Goal: Task Accomplishment & Management: Use online tool/utility

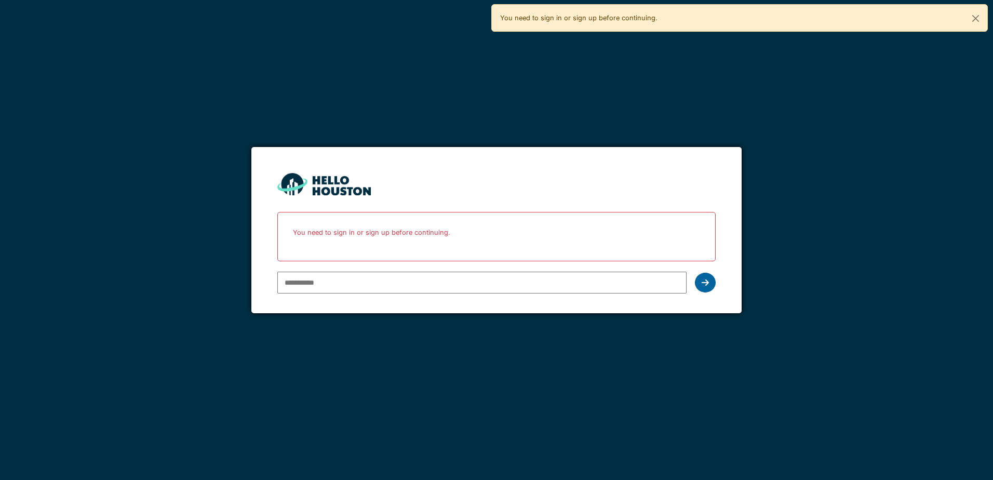
type input "**********"
click at [707, 282] on icon at bounding box center [705, 282] width 7 height 8
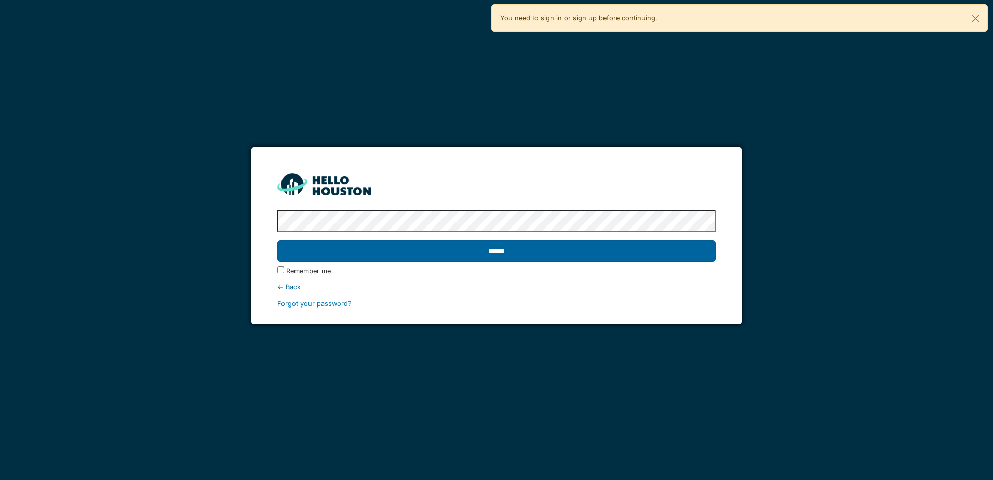
click at [435, 257] on input "******" at bounding box center [496, 251] width 438 height 22
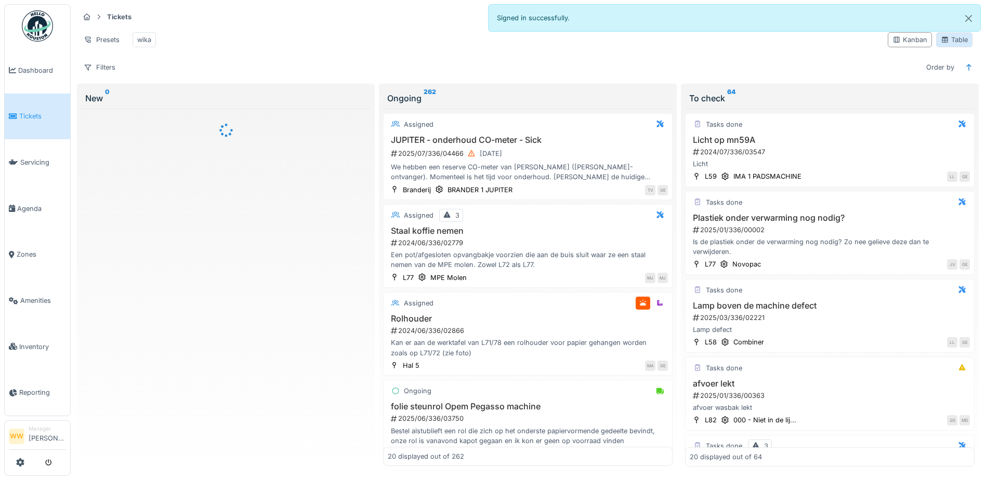
click at [951, 42] on div "Table" at bounding box center [953, 40] width 27 height 10
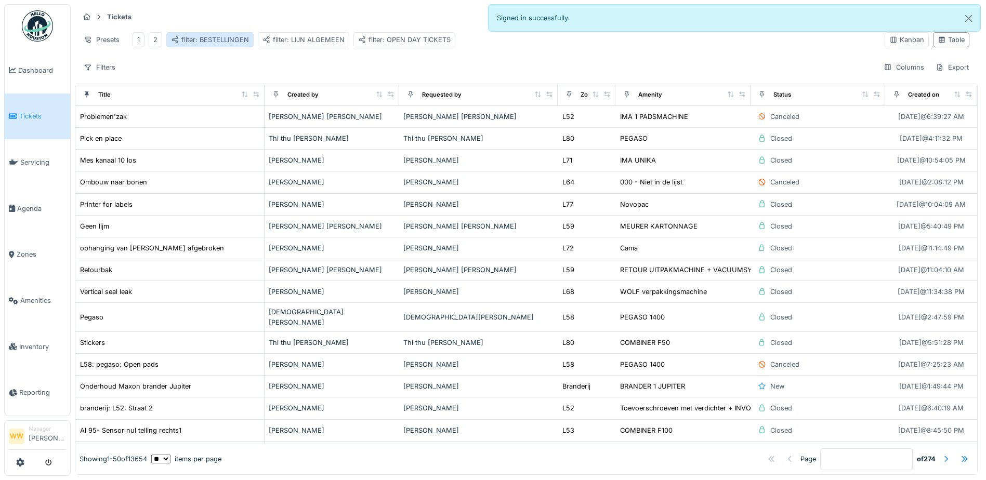
click at [234, 36] on div "filter: BESTELLINGEN" at bounding box center [210, 40] width 78 height 10
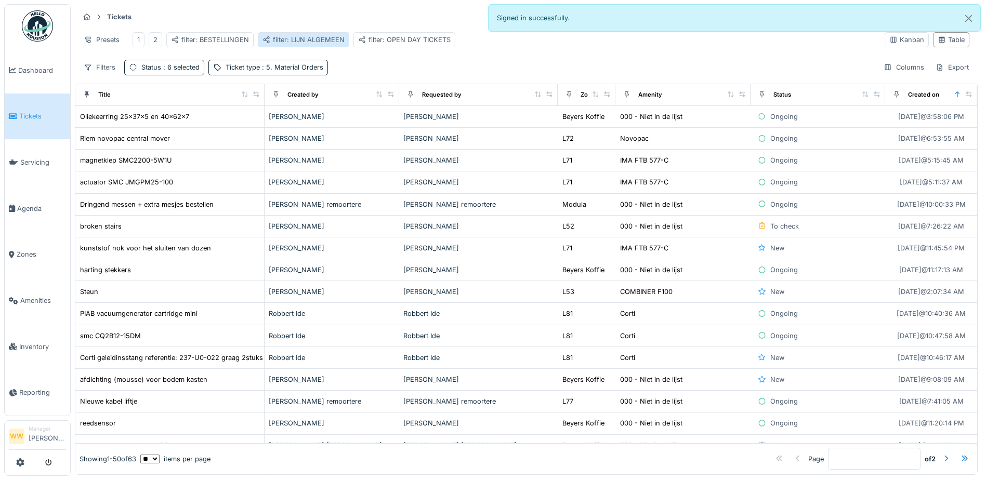
click at [307, 41] on div "filter: LIJN ALGEMEEN" at bounding box center [303, 40] width 82 height 10
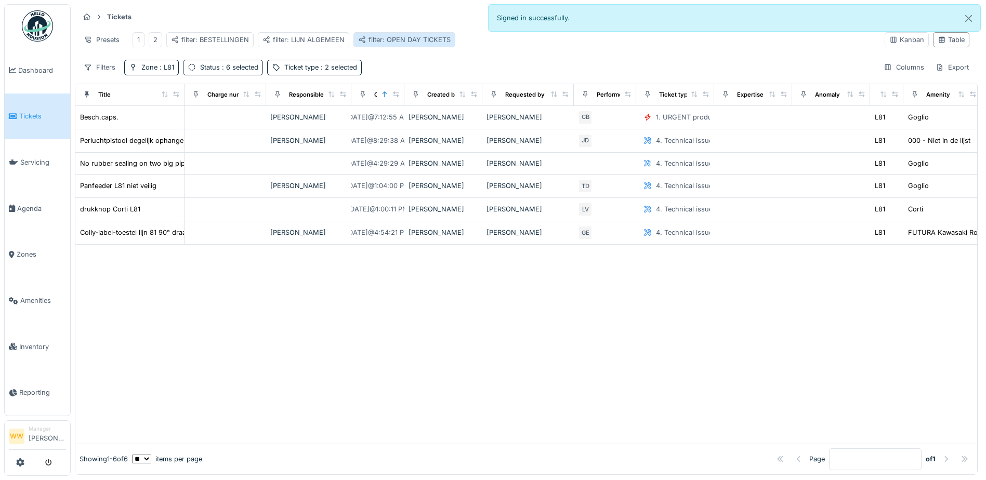
click at [370, 34] on div "filter: OPEN DAY TICKETS" at bounding box center [404, 39] width 102 height 15
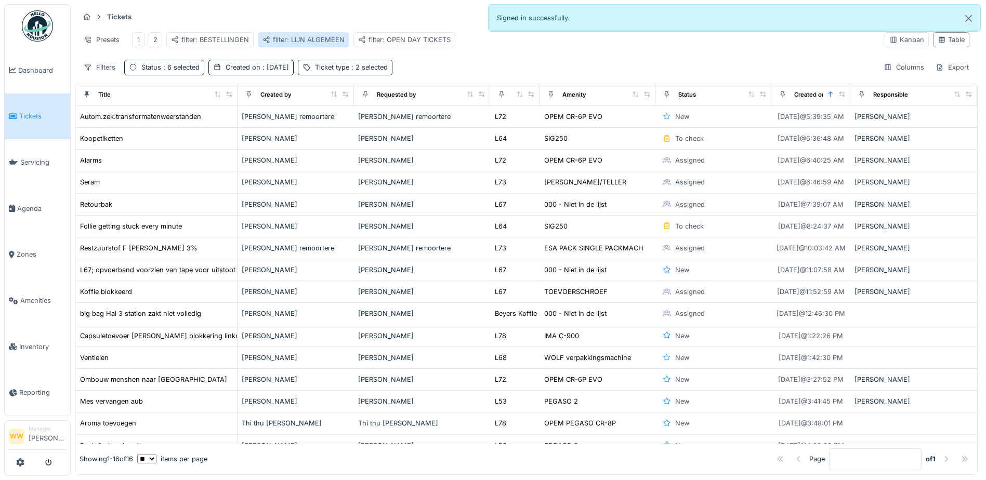
click at [320, 40] on div "filter: LIJN ALGEMEEN" at bounding box center [303, 40] width 82 height 10
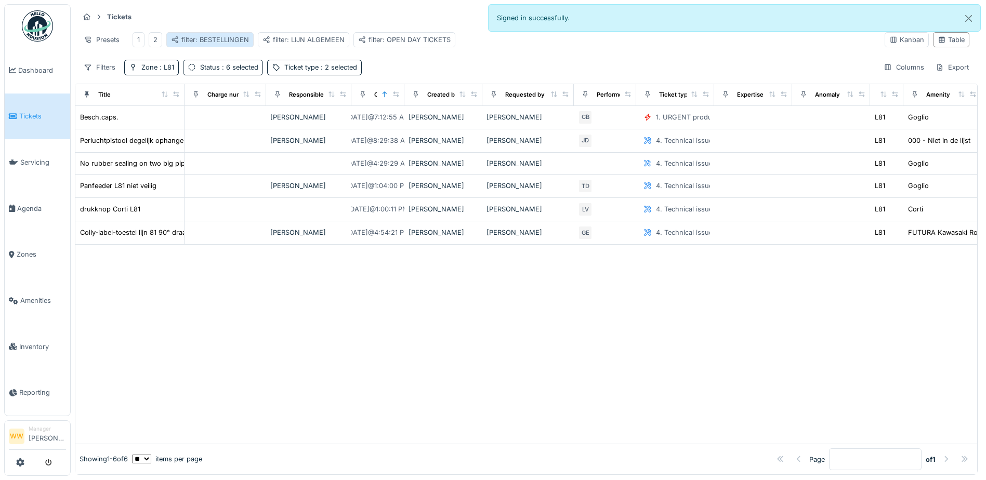
click at [242, 39] on div "filter: BESTELLINGEN" at bounding box center [210, 40] width 78 height 10
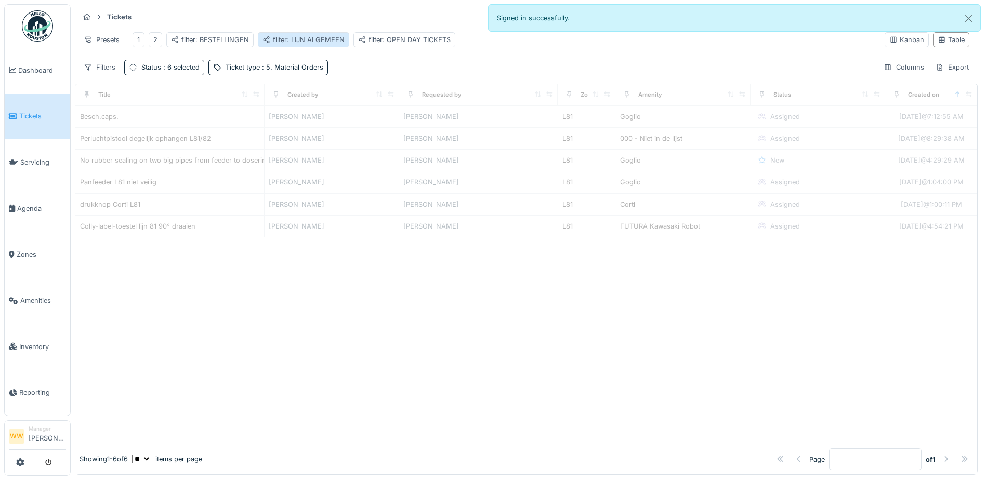
click at [313, 44] on div "filter: LIJN ALGEMEEN" at bounding box center [303, 40] width 82 height 10
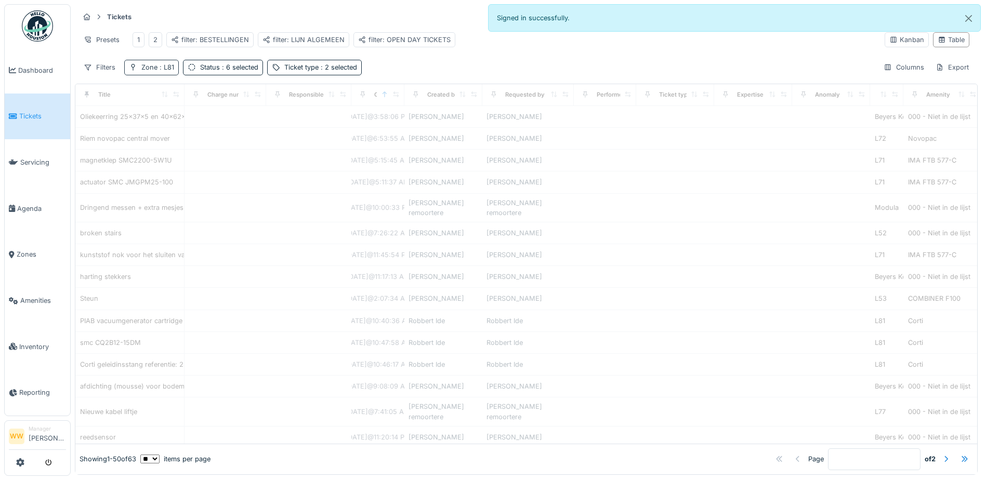
click at [165, 71] on span ": L81" at bounding box center [165, 67] width 17 height 8
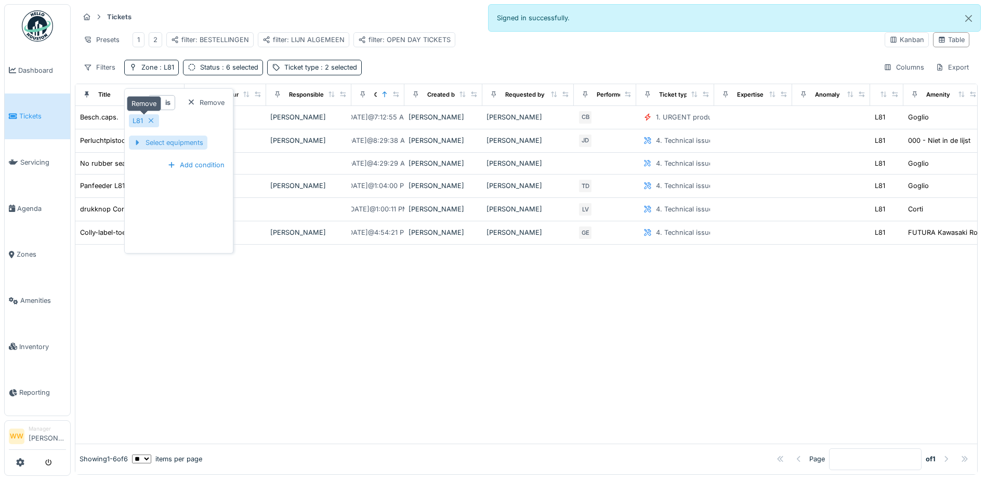
click at [150, 123] on icon at bounding box center [151, 120] width 8 height 7
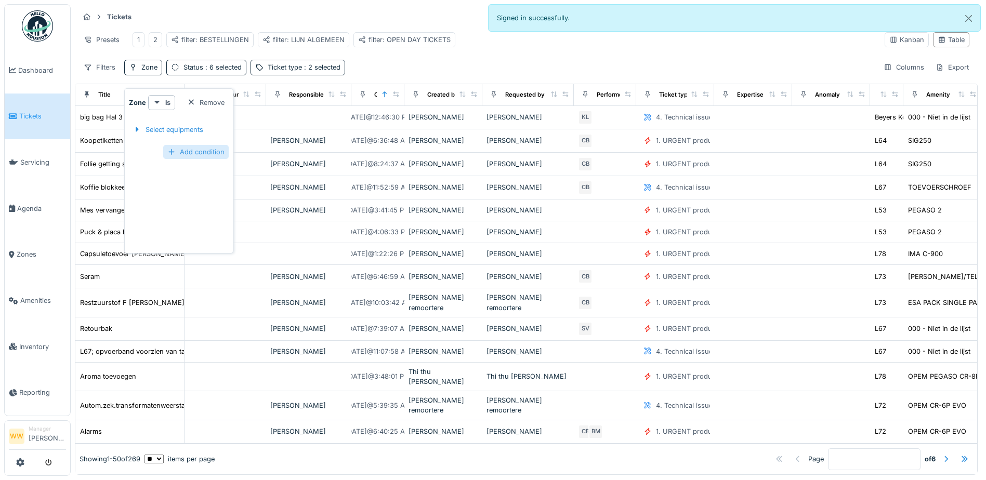
click at [196, 158] on div "Add condition" at bounding box center [195, 152] width 65 height 14
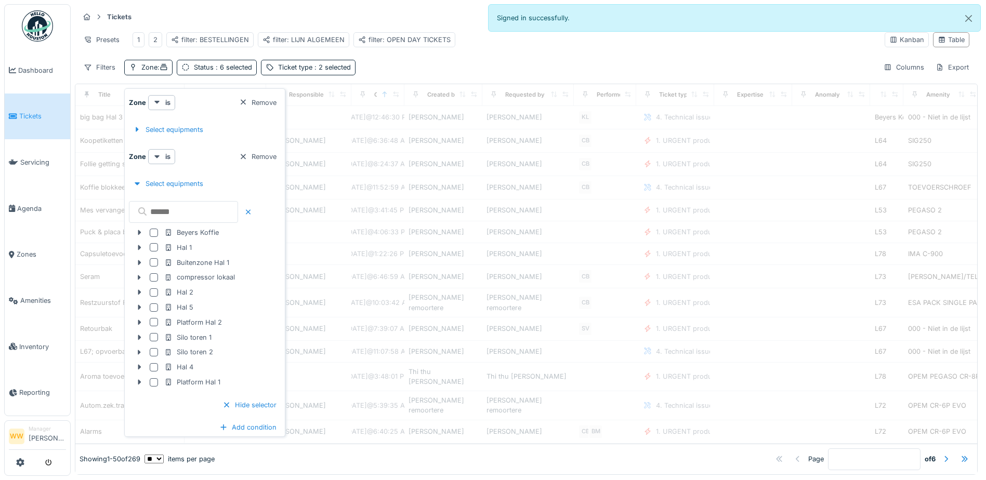
click at [558, 35] on div "Presets 1 2 filter: BESTELLINGEN filter: LIJN ALGEMEEN filter: OPEN DAY TICKETS" at bounding box center [477, 39] width 797 height 23
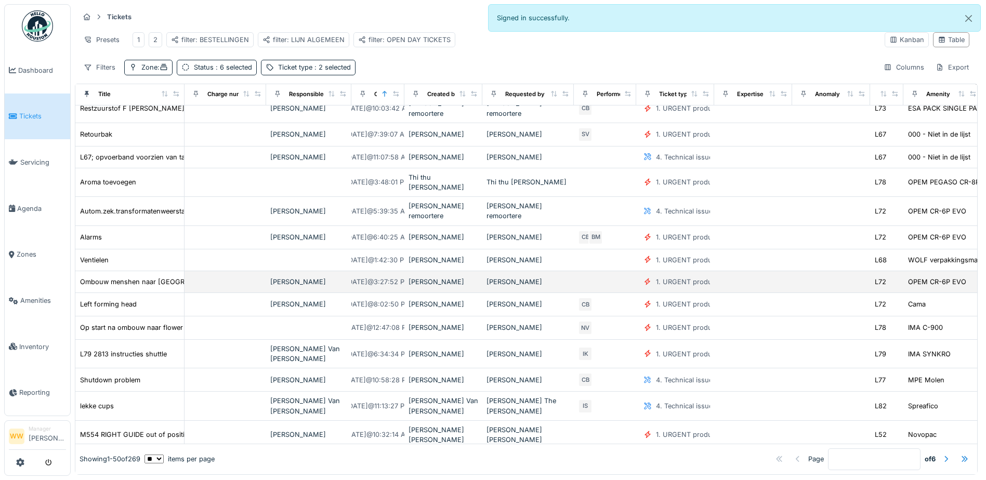
scroll to position [312, 0]
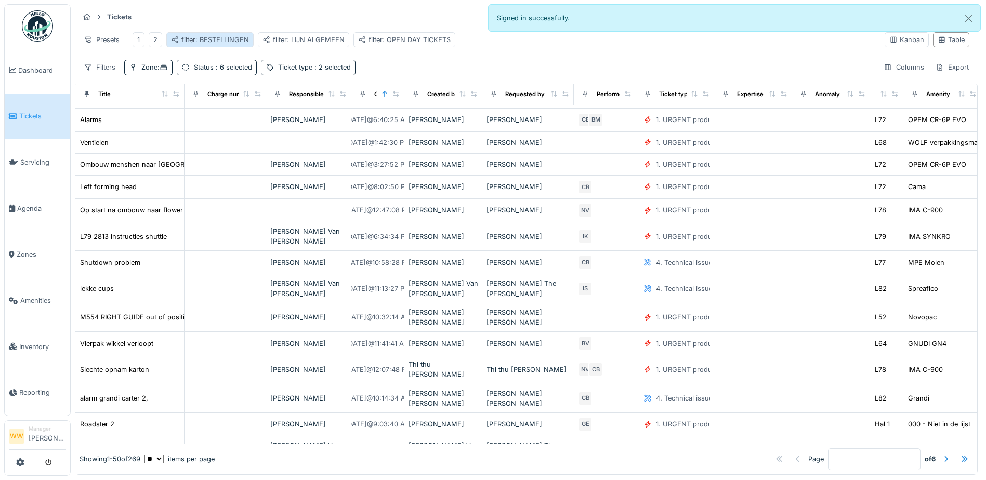
click at [167, 38] on div "filter: BESTELLINGEN" at bounding box center [209, 39] width 87 height 15
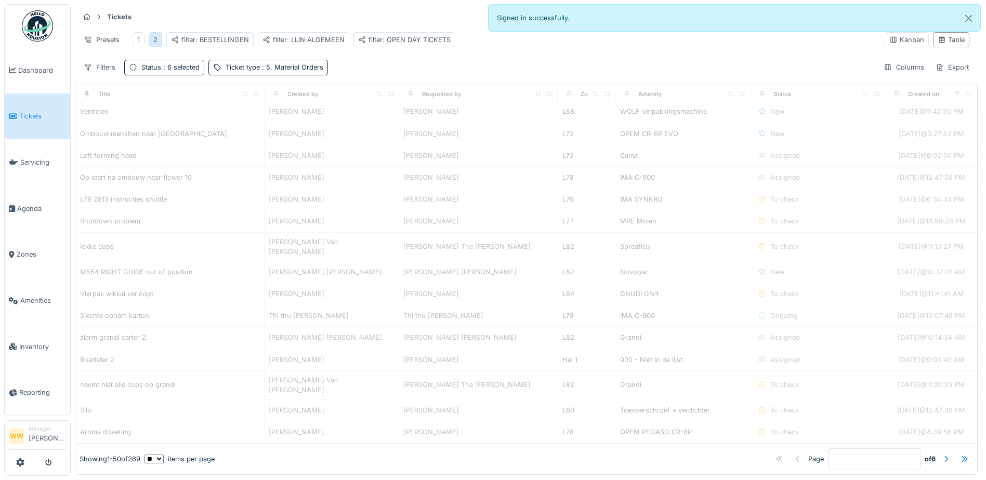
click at [155, 42] on div "2" at bounding box center [155, 40] width 4 height 10
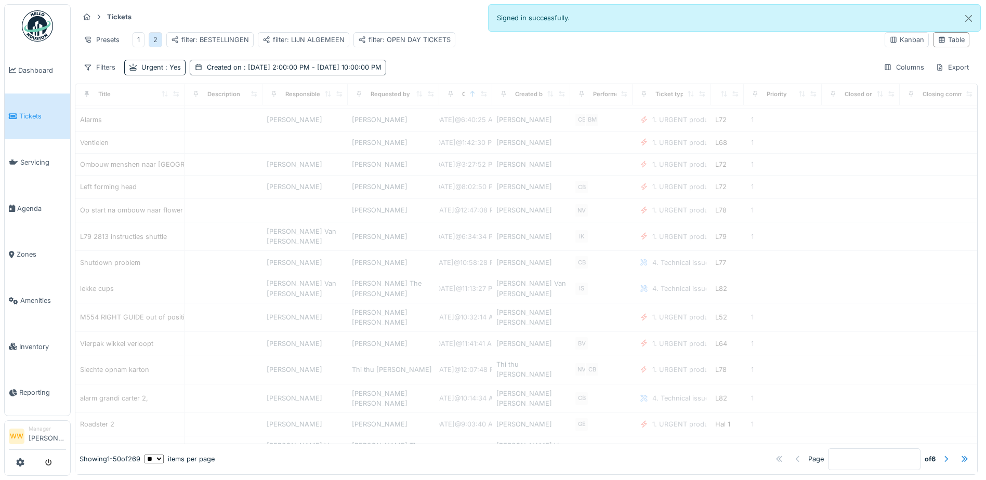
click at [154, 42] on div "2" at bounding box center [155, 40] width 4 height 10
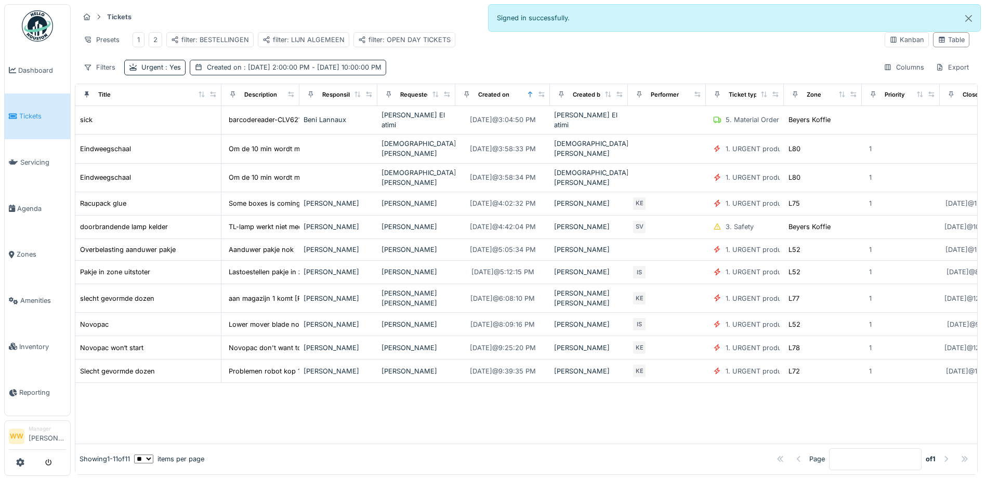
scroll to position [0, 0]
click at [295, 71] on span ": [DATE] 2:00:00 PM - [DATE] 10:00:00 PM" at bounding box center [312, 67] width 140 height 8
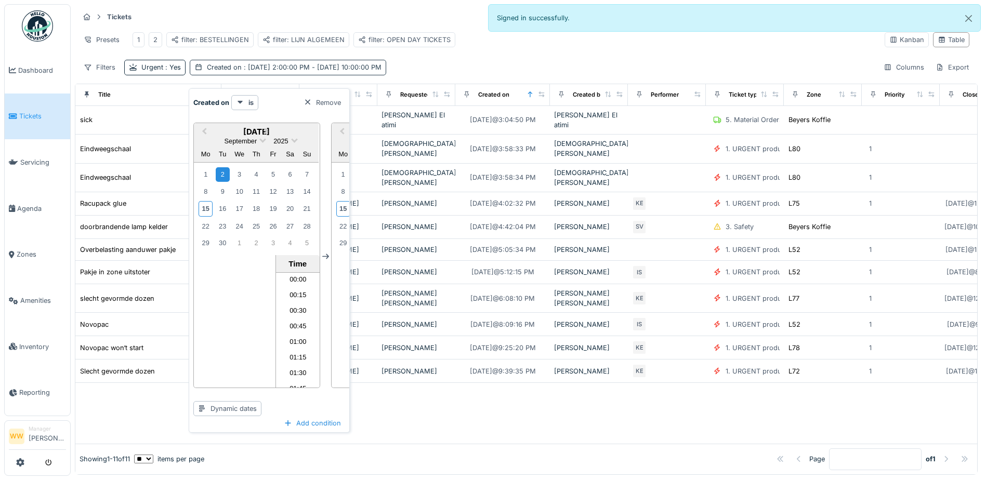
scroll to position [1322, 0]
click at [307, 98] on div at bounding box center [307, 103] width 8 height 10
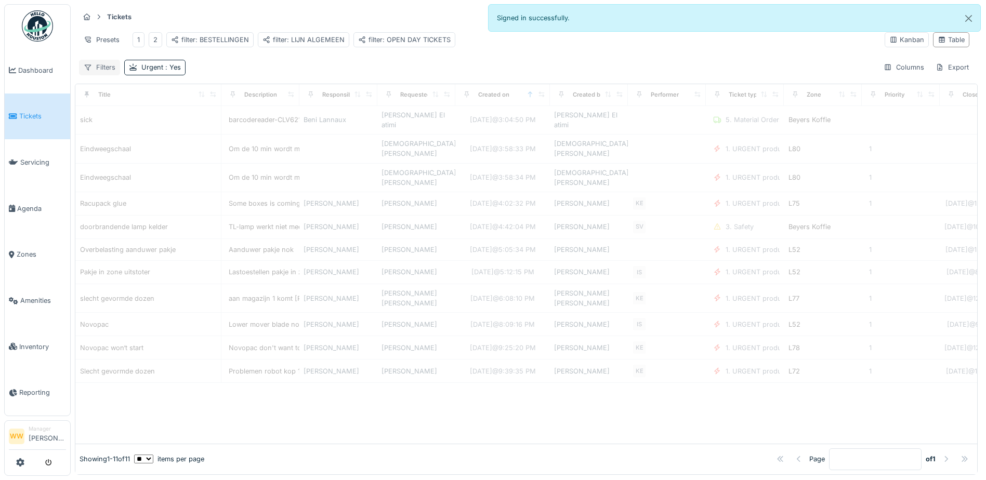
click at [95, 75] on div "Filters" at bounding box center [99, 67] width 41 height 15
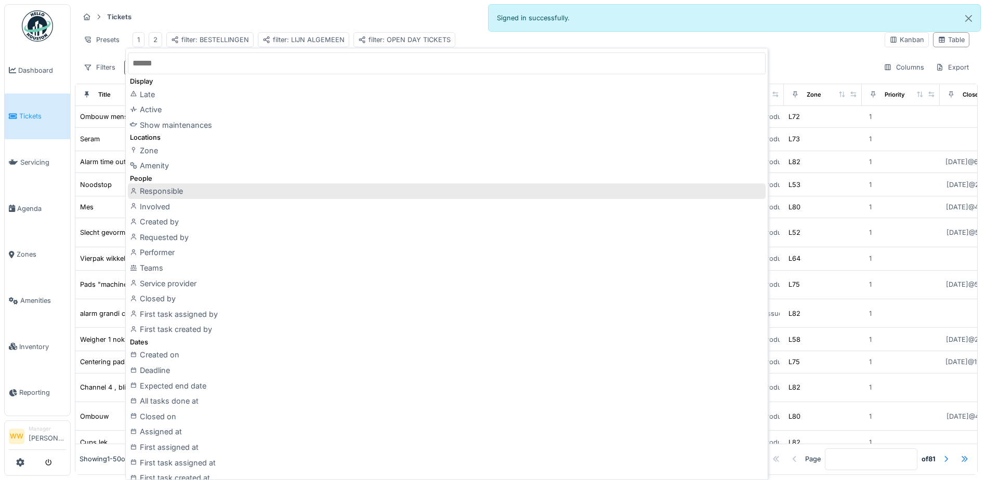
click at [174, 194] on div "Responsible" at bounding box center [447, 191] width 638 height 16
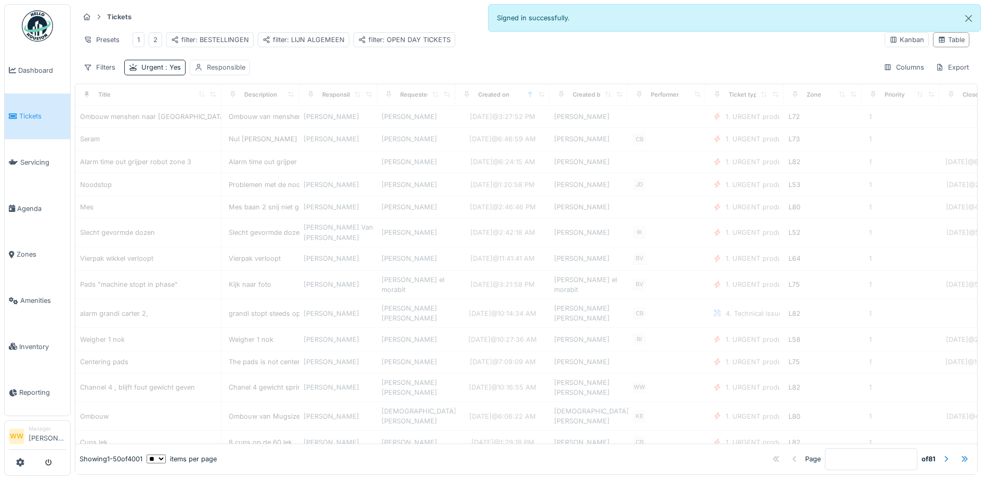
click at [215, 71] on div "Responsible" at bounding box center [226, 67] width 38 height 10
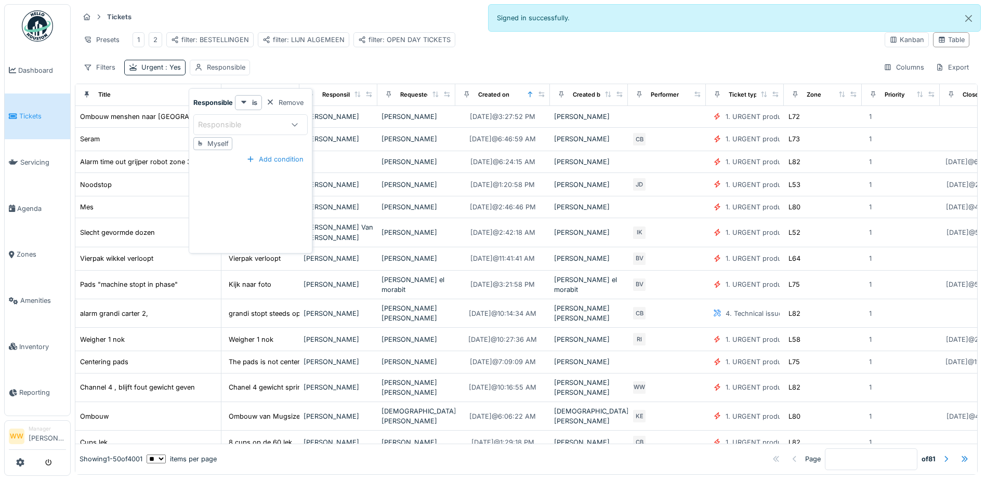
click at [242, 129] on div "Responsible" at bounding box center [227, 124] width 58 height 11
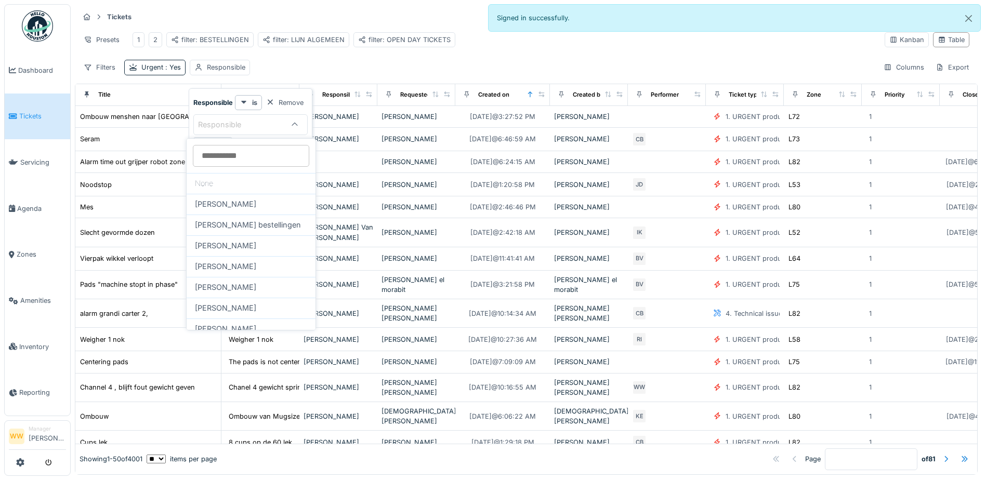
click at [237, 159] on input at bounding box center [251, 156] width 116 height 22
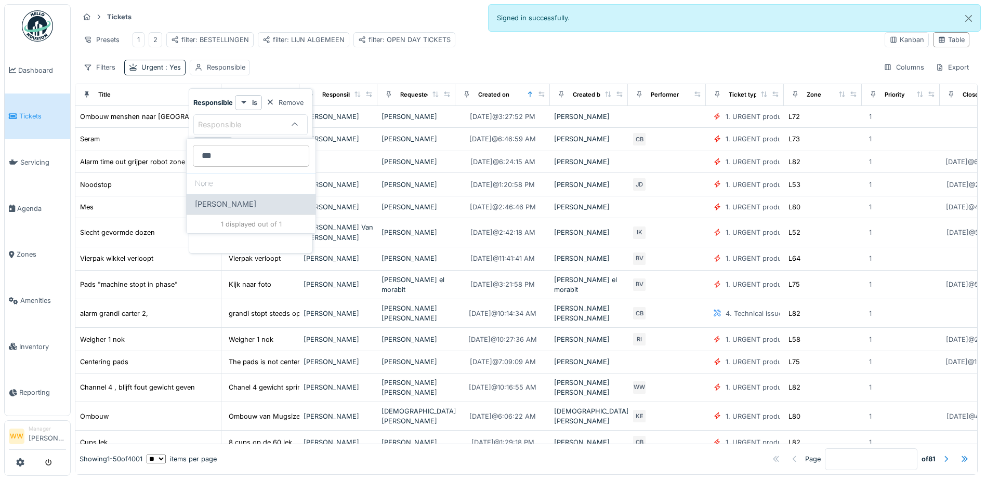
type input "***"
click at [240, 202] on span "[PERSON_NAME]" at bounding box center [225, 203] width 61 height 11
type input "****"
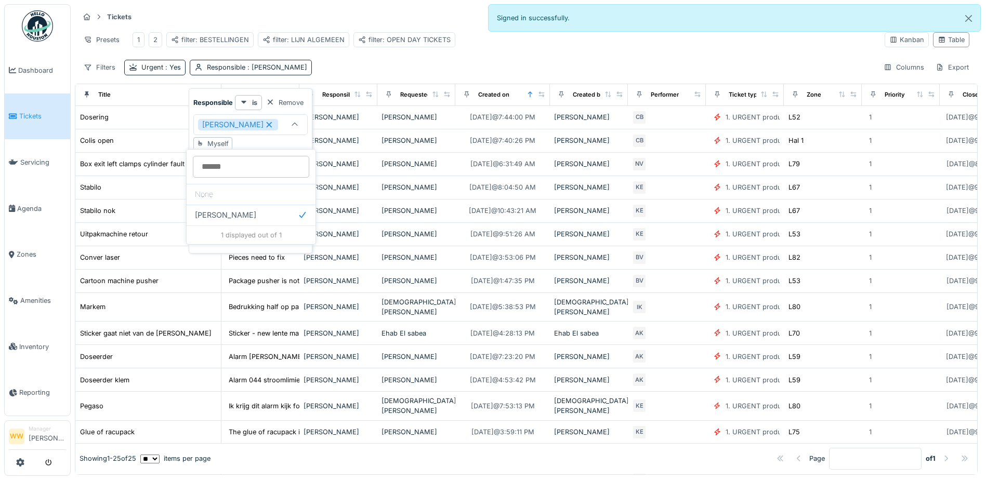
click at [372, 74] on div "Filters Urgent : Yes Responsible : [PERSON_NAME] Columns Export" at bounding box center [526, 67] width 894 height 15
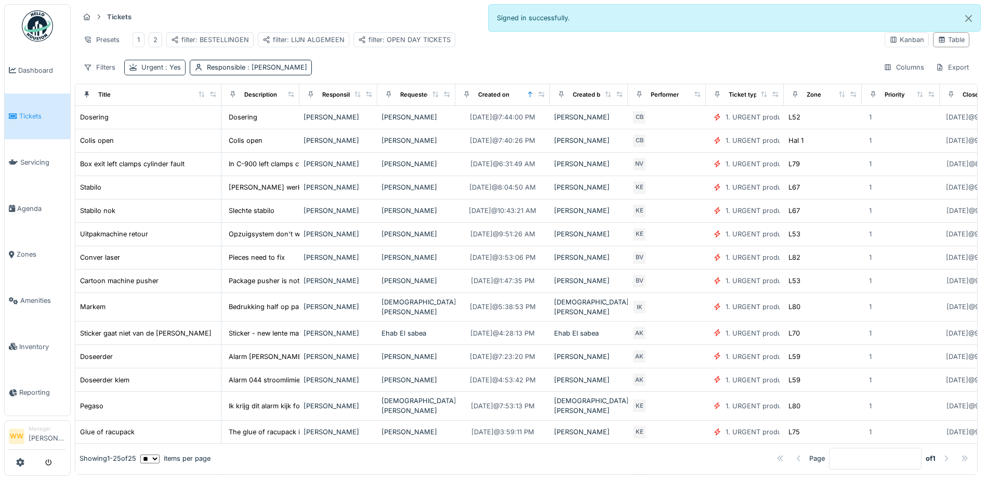
click at [158, 72] on div "Urgent : Yes" at bounding box center [160, 67] width 39 height 10
click at [192, 102] on div at bounding box center [191, 103] width 8 height 10
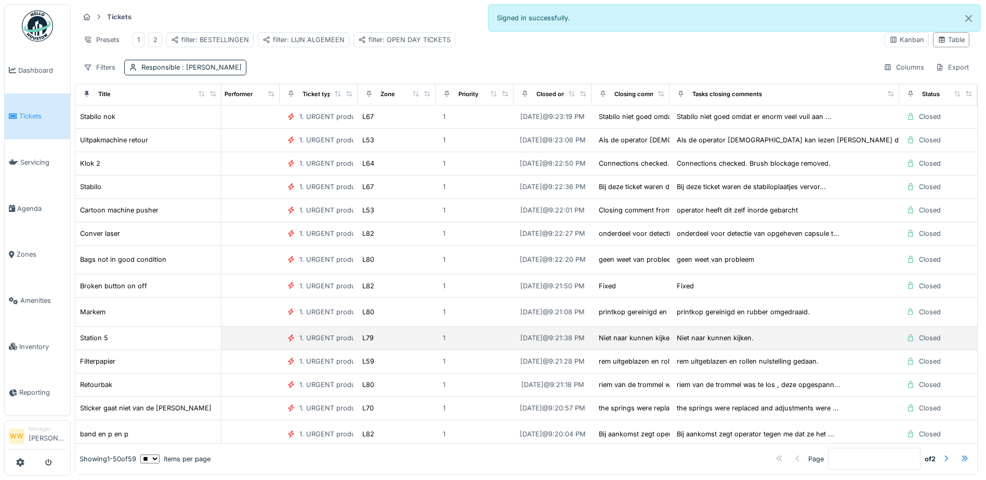
scroll to position [0, 449]
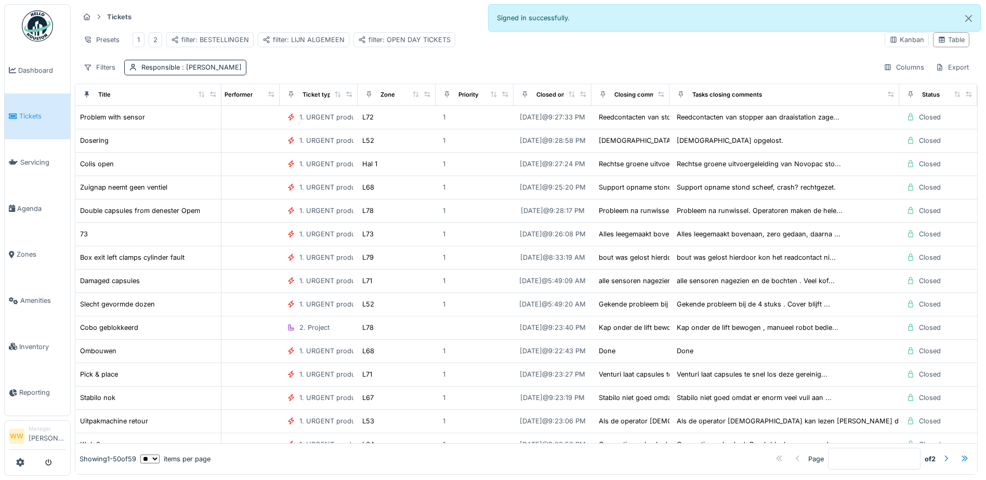
click at [522, 46] on div "Presets 1 2 filter: BESTELLINGEN filter: LIJN ALGEMEEN filter: OPEN DAY TICKETS" at bounding box center [477, 39] width 797 height 23
